Goal: Task Accomplishment & Management: Complete application form

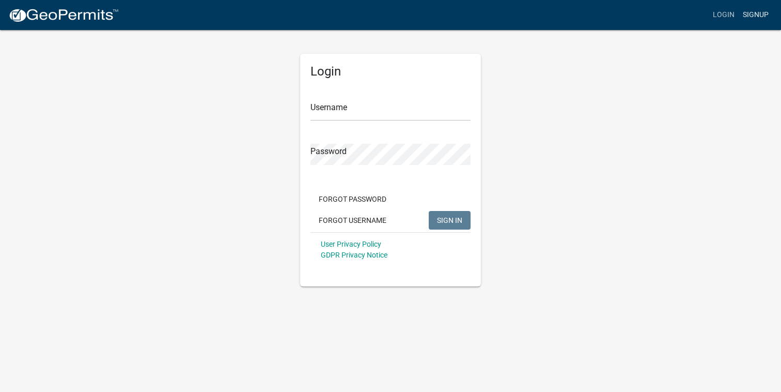
click at [751, 14] on link "Signup" at bounding box center [756, 15] width 34 height 20
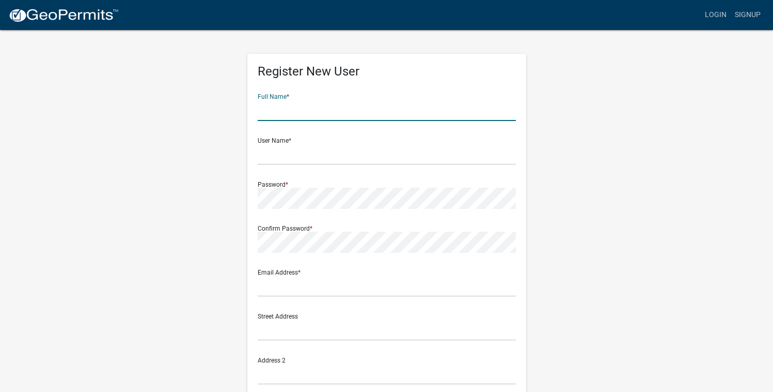
click at [303, 113] on input "text" at bounding box center [387, 110] width 258 height 21
click at [282, 111] on input "text" at bounding box center [387, 110] width 258 height 21
type input "[PERSON_NAME]"
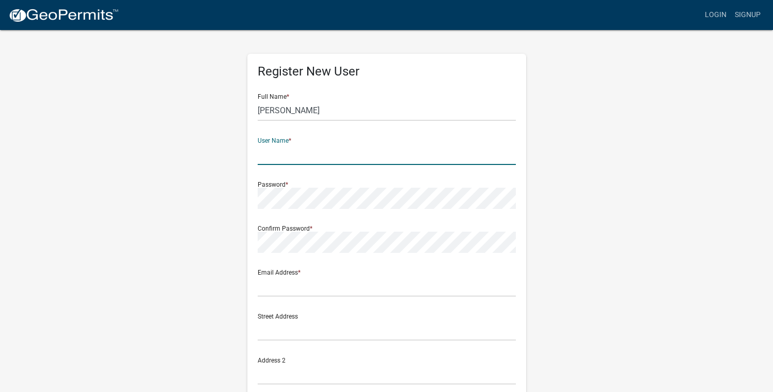
click at [277, 154] on input "text" at bounding box center [387, 154] width 258 height 21
type input "[PERSON_NAME][EMAIL_ADDRESS][PERSON_NAME][DOMAIN_NAME]"
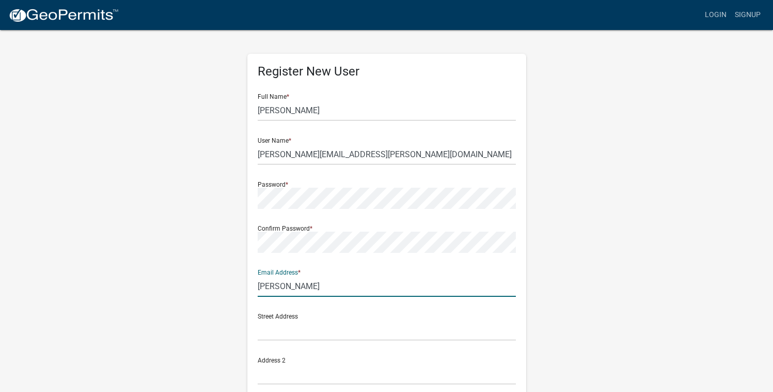
type input "[PERSON_NAME][EMAIL_ADDRESS][PERSON_NAME][DOMAIN_NAME]"
type input "[STREET_ADDRESS][PERSON_NAME]"
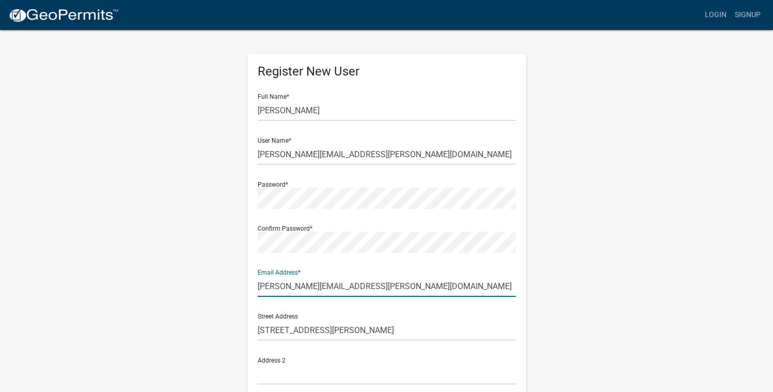
type input "Not applicable"
type input "[GEOGRAPHIC_DATA]"
type input "GA"
type input "30342"
type input "4044494861"
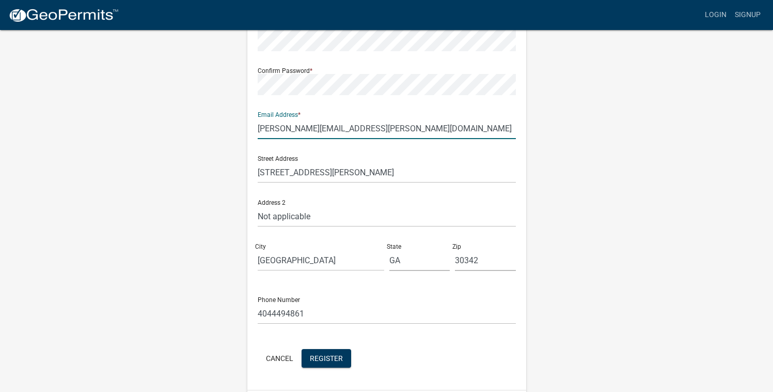
scroll to position [160, 0]
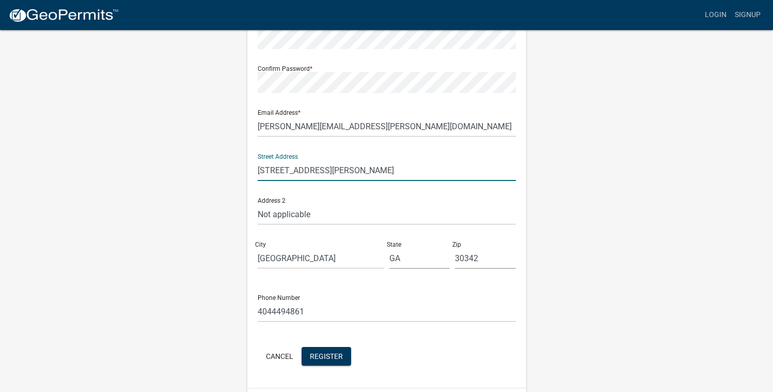
click at [340, 172] on input "[STREET_ADDRESS][PERSON_NAME]" at bounding box center [387, 170] width 258 height 21
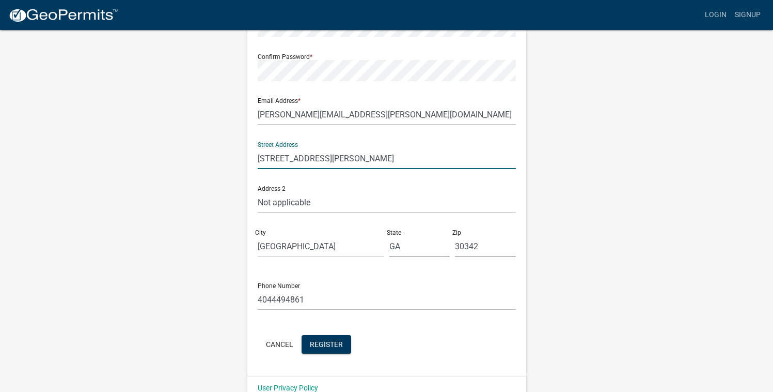
scroll to position [172, 0]
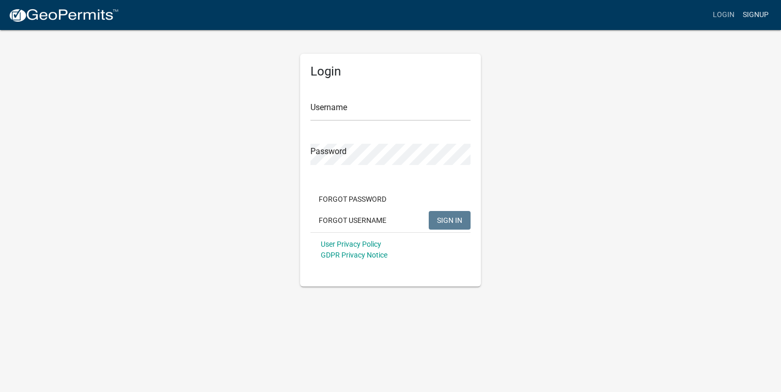
click at [756, 9] on link "Signup" at bounding box center [756, 15] width 34 height 20
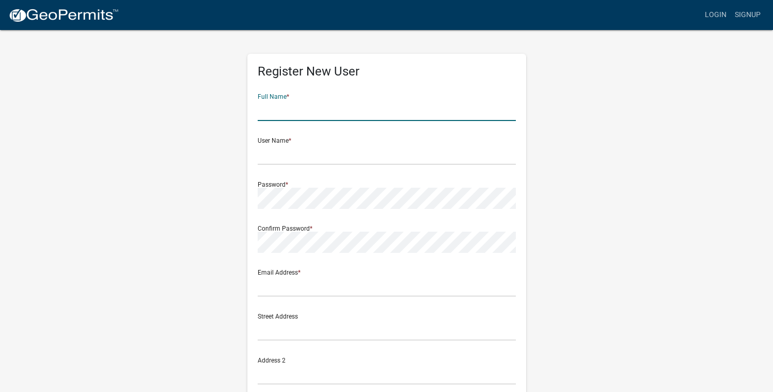
click at [276, 110] on input "text" at bounding box center [387, 110] width 258 height 21
type input "[PERSON_NAME]"
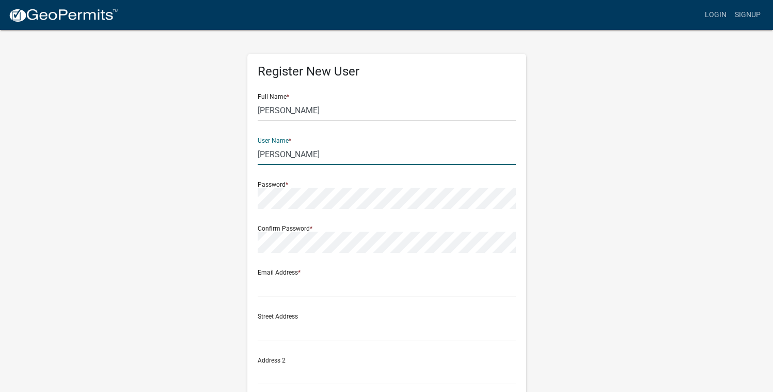
type input "[PERSON_NAME][EMAIL_ADDRESS][PERSON_NAME][DOMAIN_NAME]"
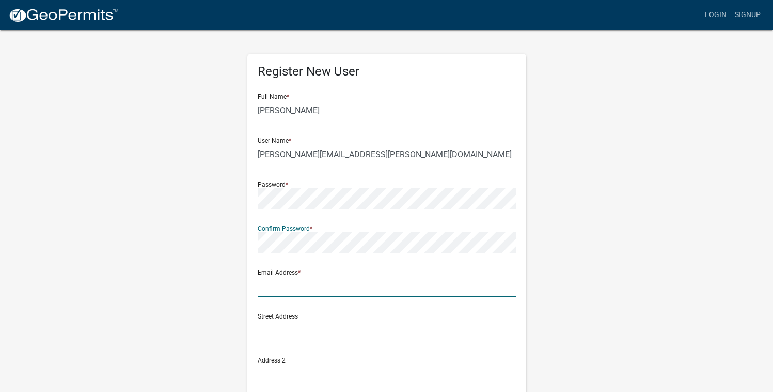
click at [308, 286] on input "text" at bounding box center [387, 285] width 258 height 21
type input "[PERSON_NAME][EMAIL_ADDRESS][PERSON_NAME][DOMAIN_NAME]"
type input "[STREET_ADDRESS][PERSON_NAME]"
type input "Not applicable"
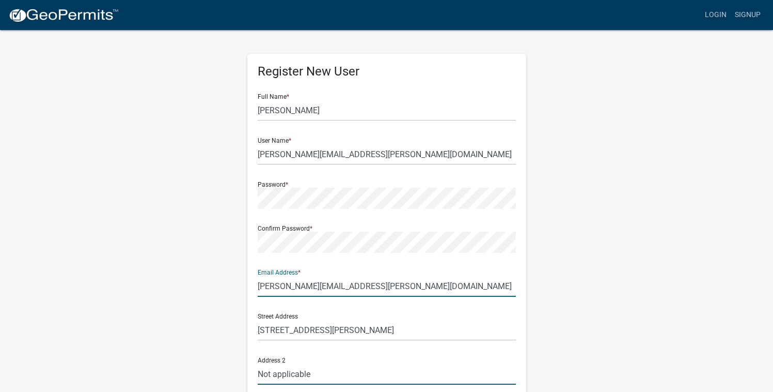
type input "[GEOGRAPHIC_DATA]"
type input "GA"
type input "30342"
type input "4044494861"
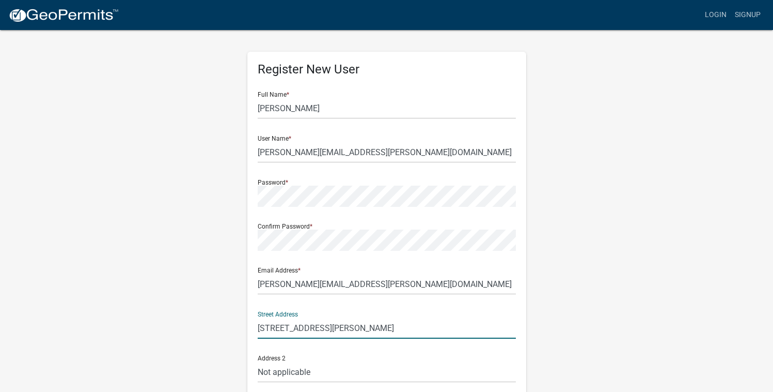
drag, startPoint x: 332, startPoint y: 326, endPoint x: 283, endPoint y: 320, distance: 50.0
click at [283, 320] on input "[STREET_ADDRESS][PERSON_NAME]" at bounding box center [387, 327] width 258 height 21
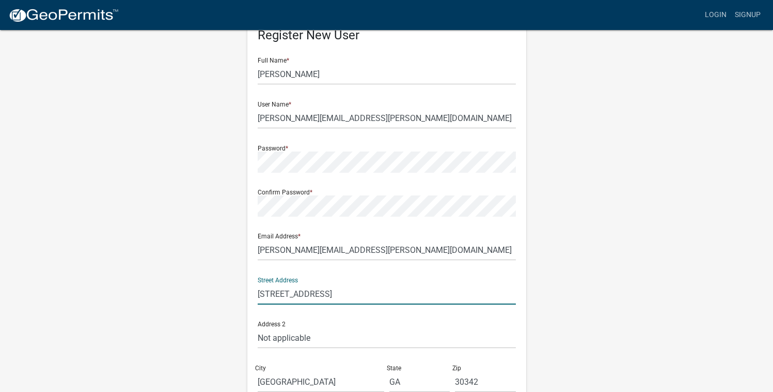
scroll to position [190, 0]
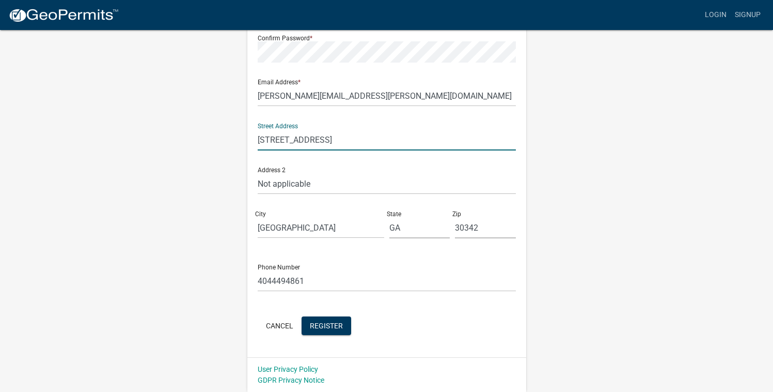
type input "145 Sunset Drive"
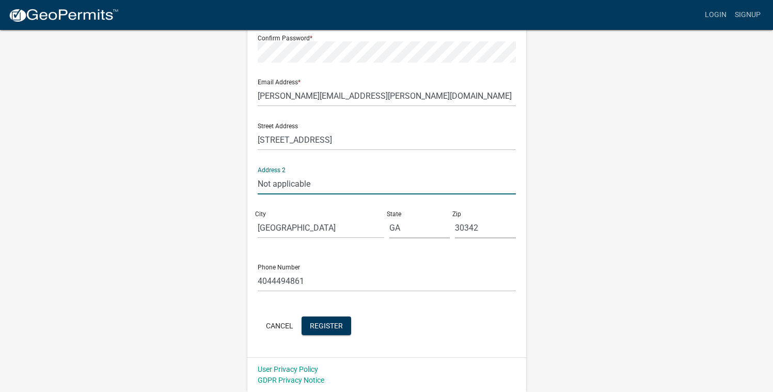
drag, startPoint x: 321, startPoint y: 184, endPoint x: 266, endPoint y: 174, distance: 56.2
click at [266, 174] on input "Not applicable" at bounding box center [387, 183] width 258 height 21
drag, startPoint x: 294, startPoint y: 226, endPoint x: 253, endPoint y: 216, distance: 42.5
click at [253, 216] on div "Register New User Full Name * Ralph Jordan User Name * ralph.a.jordan@gmail.com…" at bounding box center [386, 110] width 279 height 493
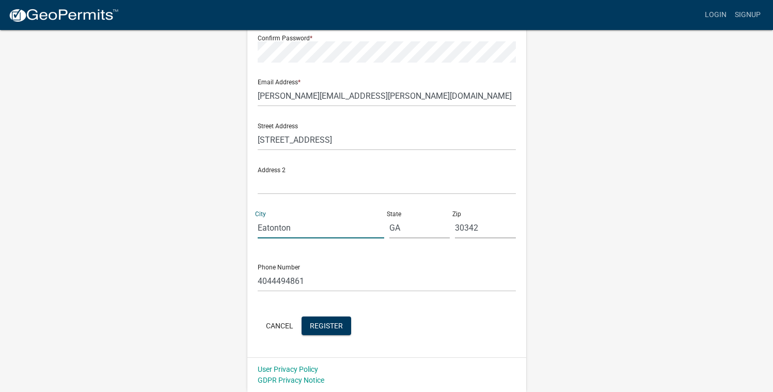
type input "Eatonton"
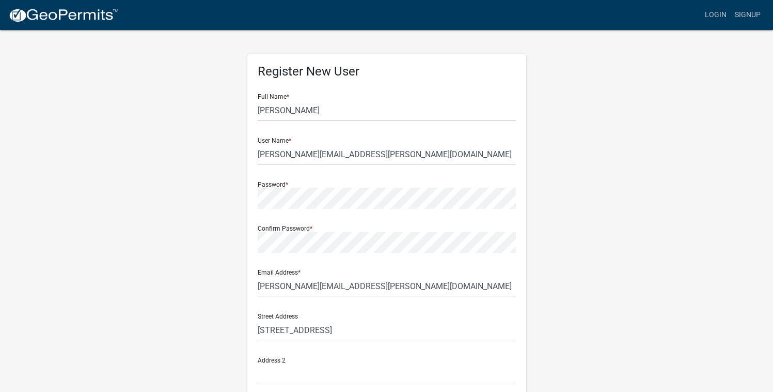
scroll to position [172, 0]
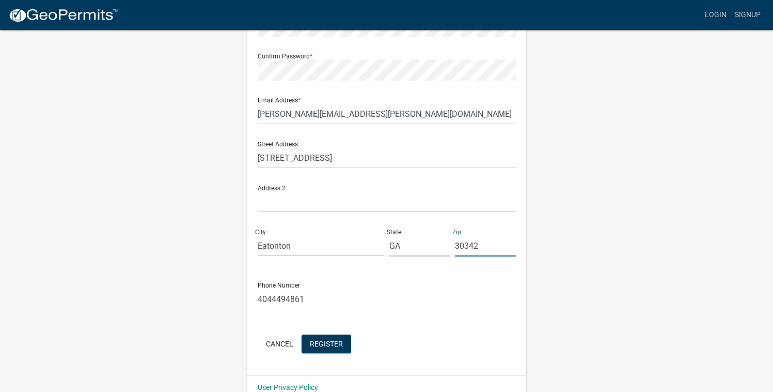
click at [467, 246] on input "30342" at bounding box center [485, 245] width 61 height 21
type input "31024"
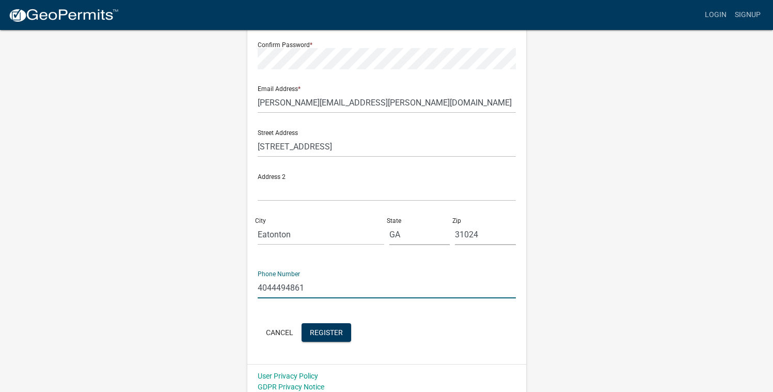
scroll to position [190, 0]
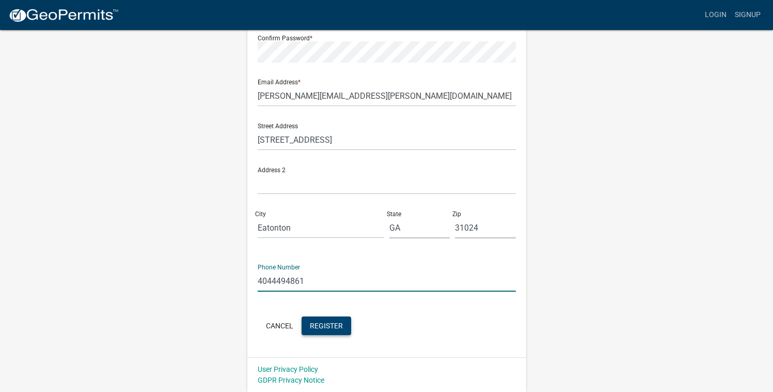
click at [329, 330] on button "Register" at bounding box center [327, 325] width 50 height 19
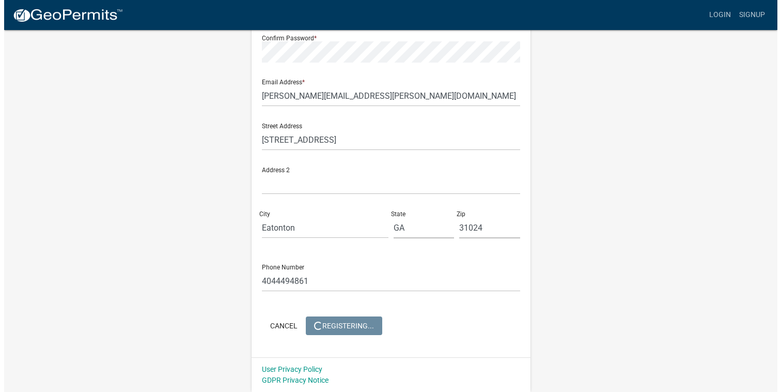
scroll to position [0, 0]
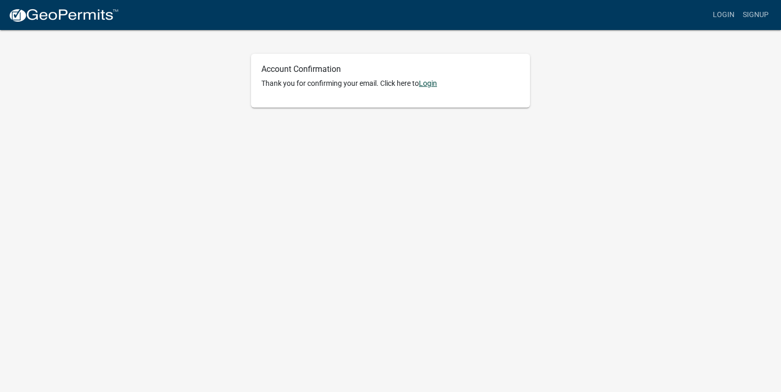
click at [430, 85] on link "Login" at bounding box center [428, 83] width 18 height 8
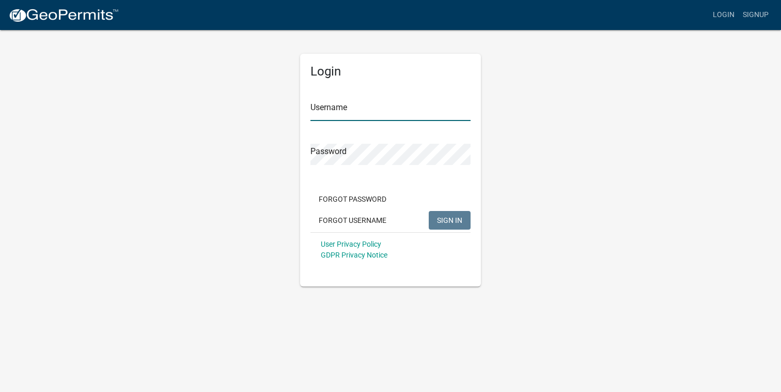
type input "[PERSON_NAME][EMAIL_ADDRESS][PERSON_NAME][DOMAIN_NAME]"
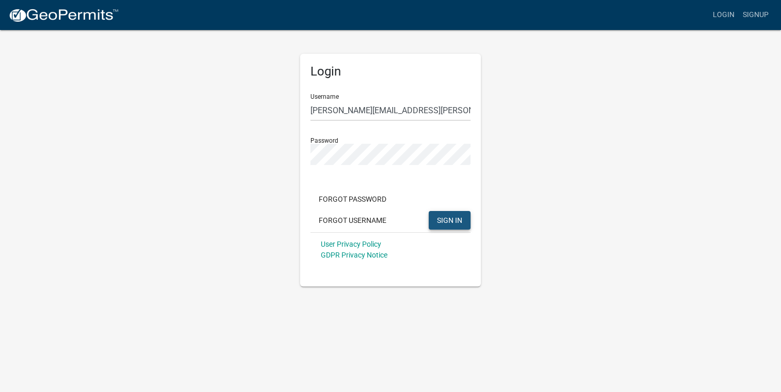
click at [448, 218] on span "SIGN IN" at bounding box center [449, 219] width 25 height 8
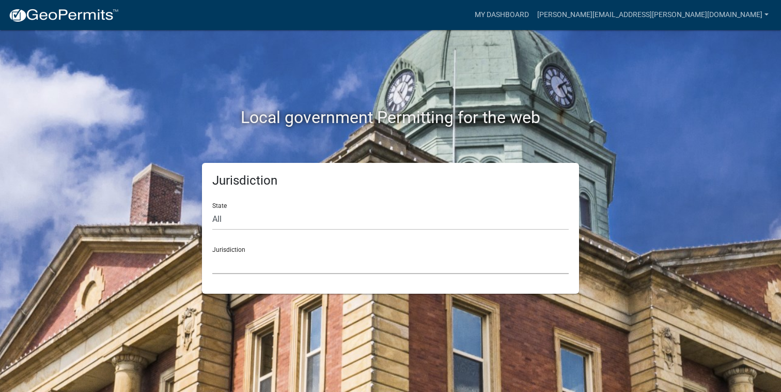
click at [255, 256] on select "Custer County, Colorado Carroll County, Georgia Cook County, Georgia Crawford C…" at bounding box center [390, 263] width 357 height 21
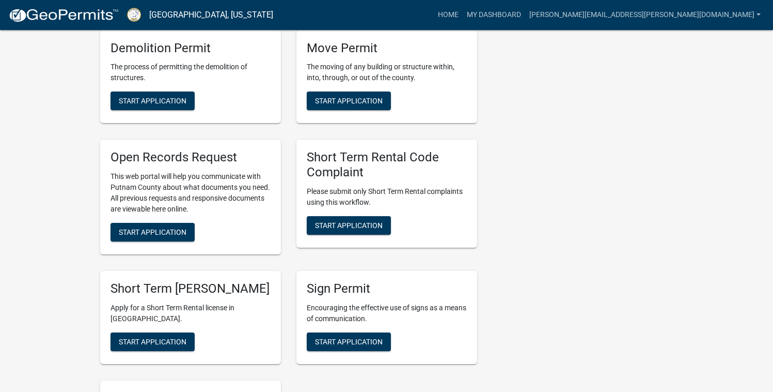
scroll to position [872, 0]
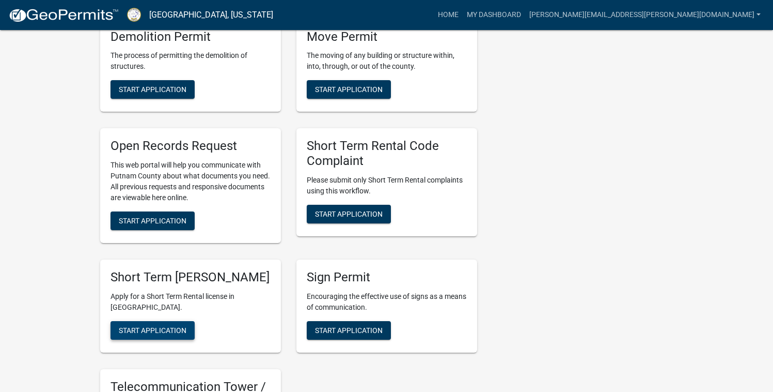
click at [177, 334] on span "Start Application" at bounding box center [153, 330] width 68 height 8
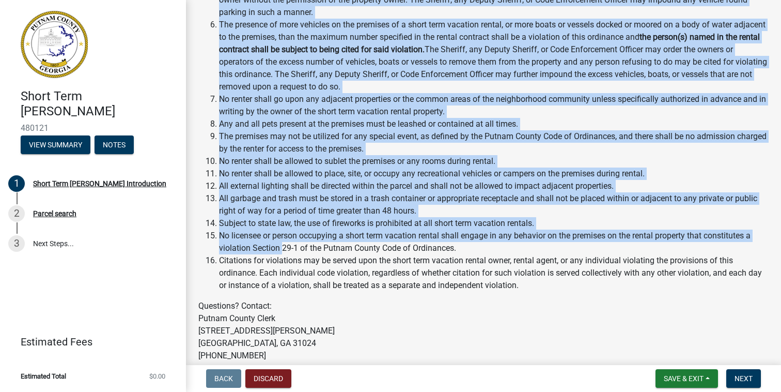
scroll to position [1512, 0]
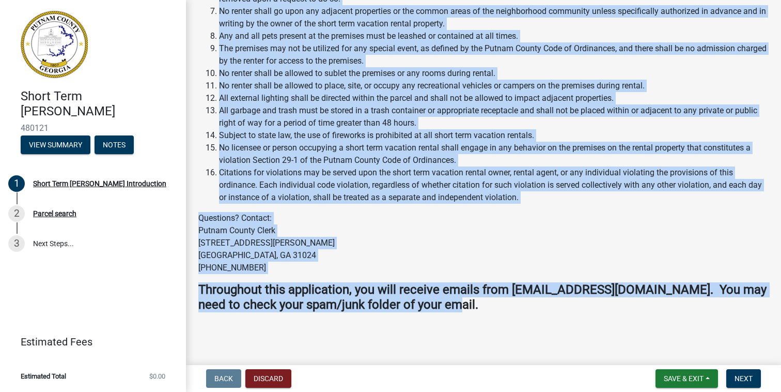
drag, startPoint x: 198, startPoint y: 23, endPoint x: 456, endPoint y: 315, distance: 389.9
copy wm-data-entity-input-list "Before anyone can offer short term vacation rentals to the public in Putnam Cou…"
